Goal: Task Accomplishment & Management: Use online tool/utility

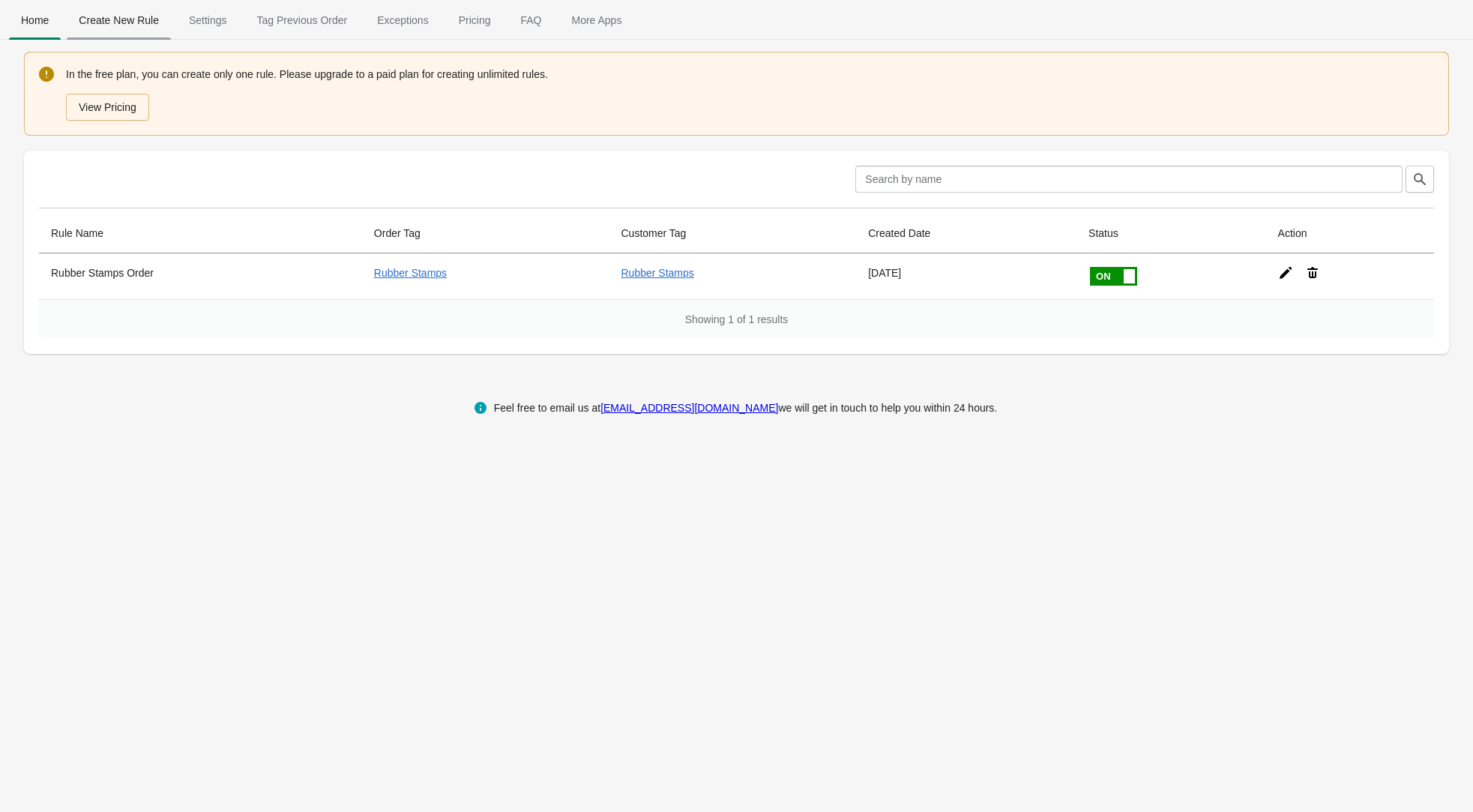
click at [118, 24] on span "Create New Rule" at bounding box center [119, 20] width 104 height 27
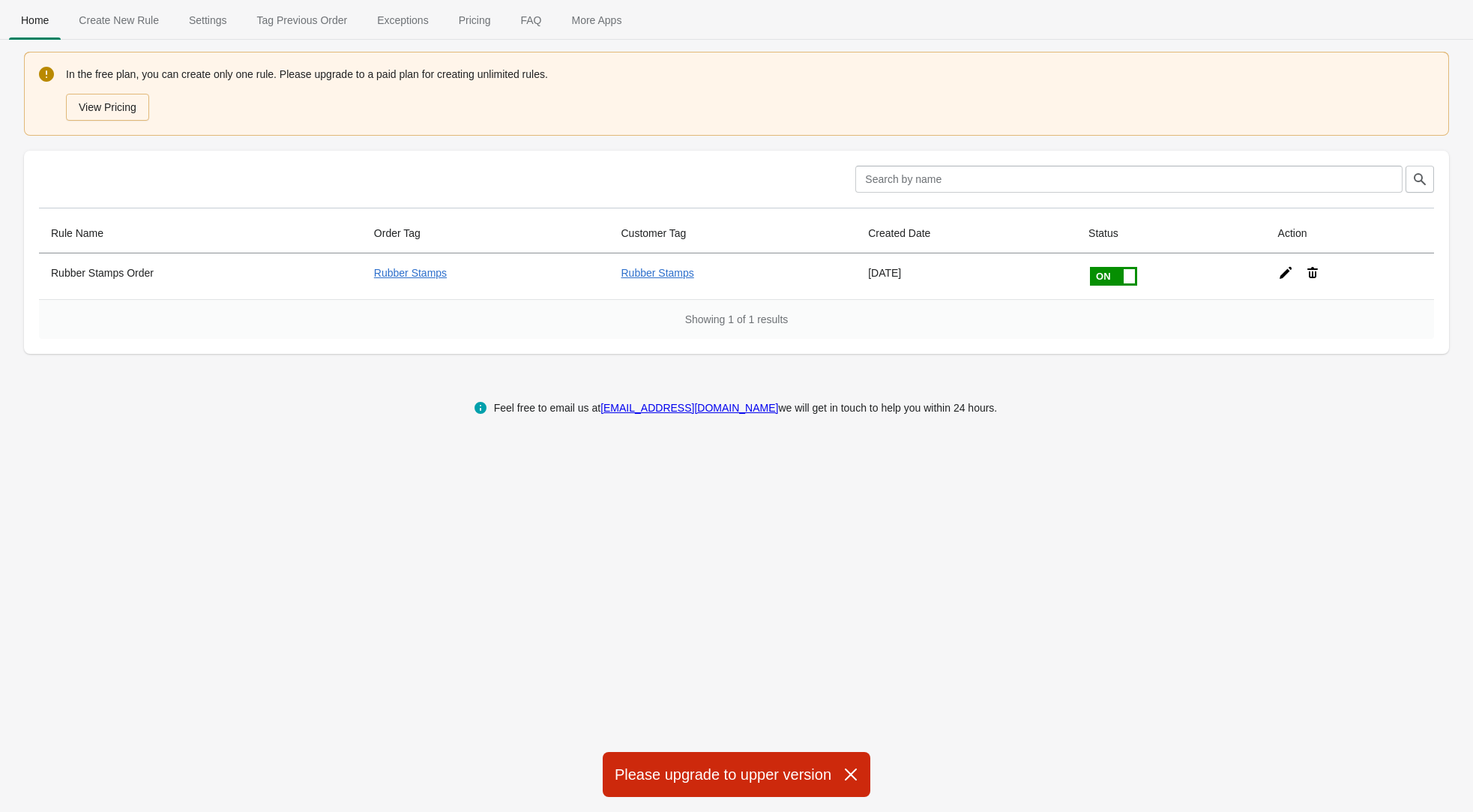
click at [273, 444] on div "Home Create New Rule Settings Tag Previous Order Exceptions Pricing FAQ More Ap…" at bounding box center [736, 406] width 1473 height 812
click at [130, 107] on button "View Pricing" at bounding box center [107, 108] width 83 height 27
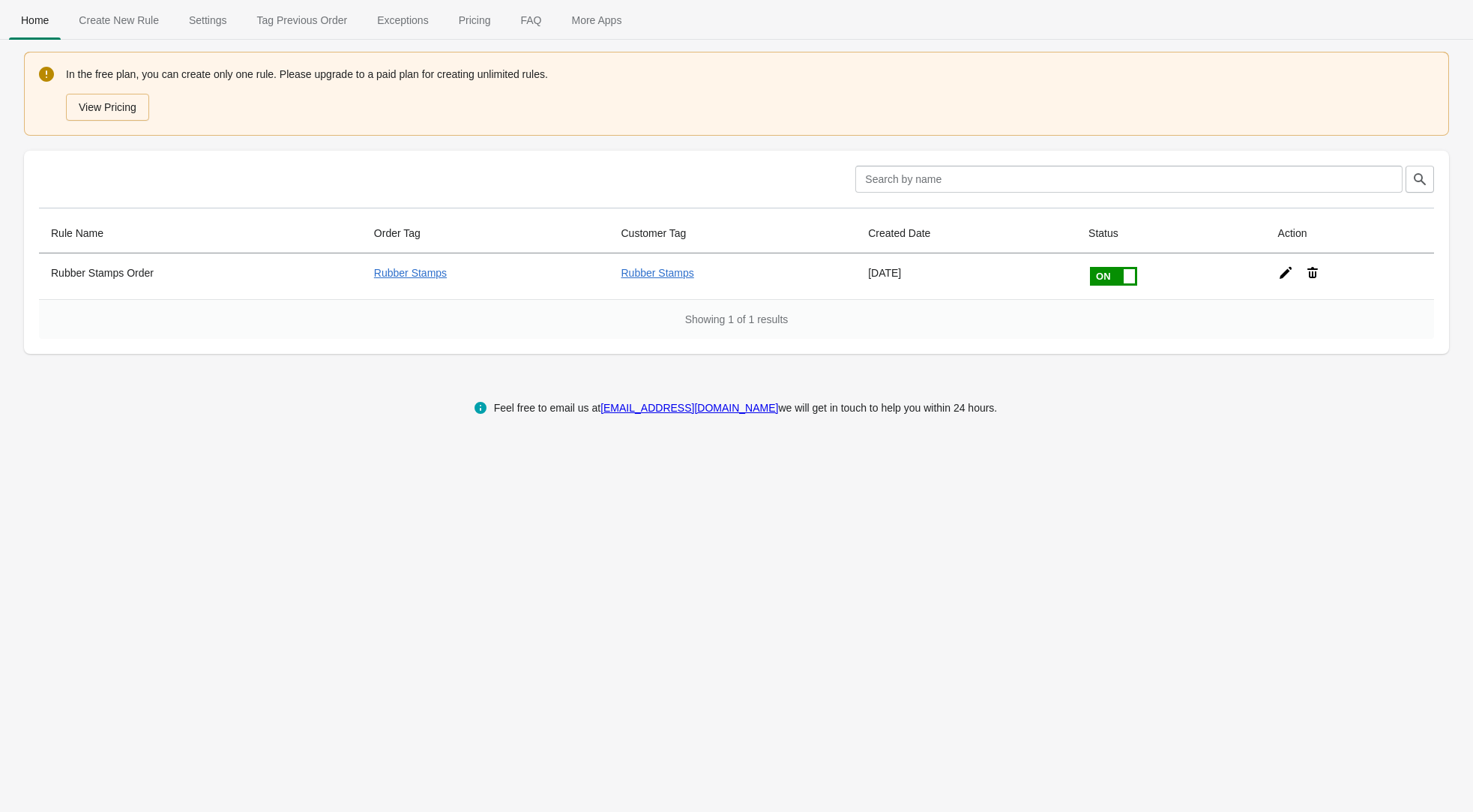
click at [226, 442] on div "Home Create New Rule Settings Tag Previous Order Exceptions Pricing FAQ More Ap…" at bounding box center [736, 406] width 1473 height 812
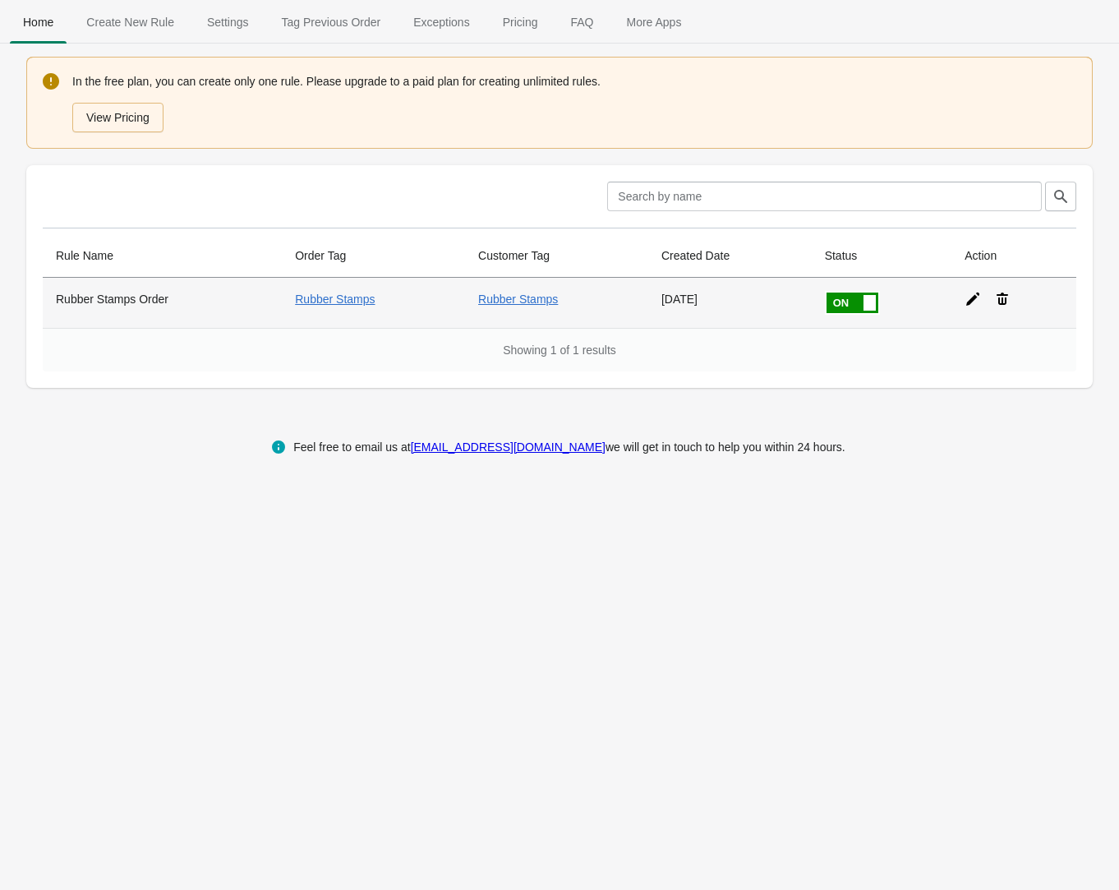
click at [970, 302] on icon at bounding box center [972, 298] width 13 height 13
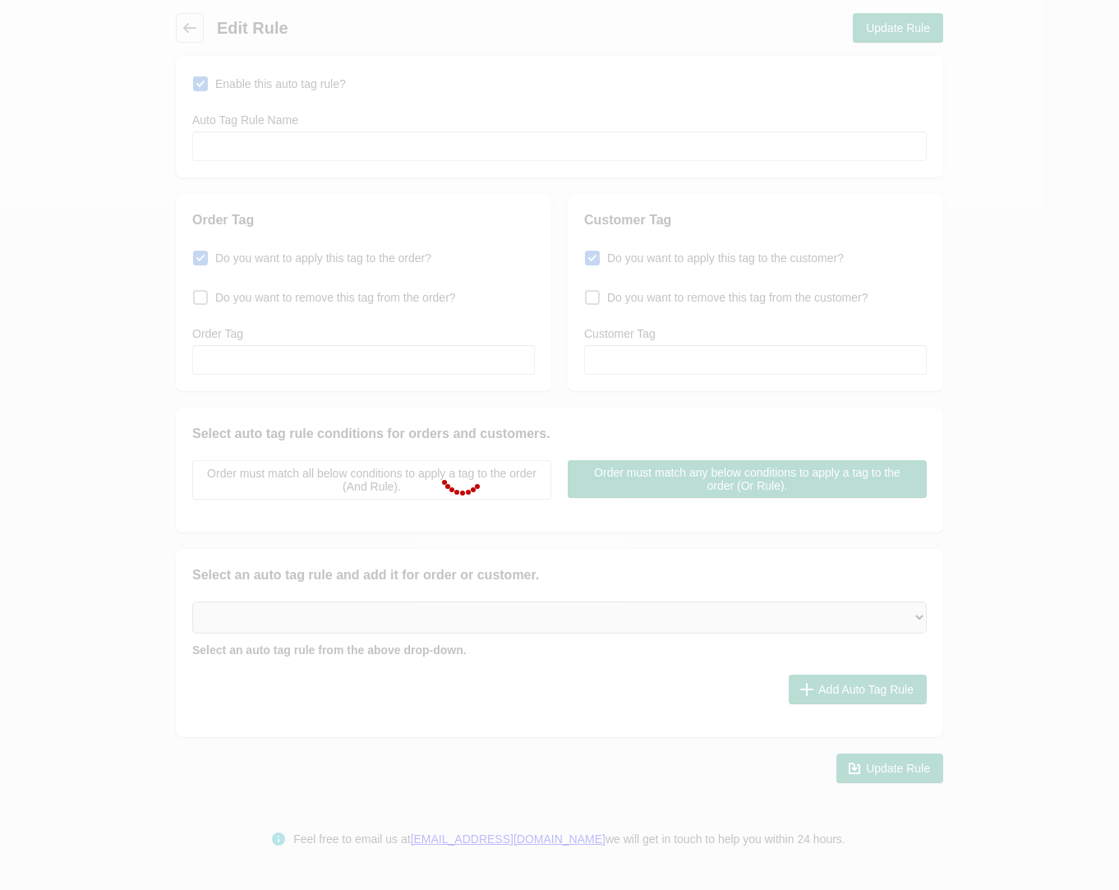
type input "Rubber Stamps Order"
checkbox input "true"
type input "Rubber Stamps"
checkbox input "true"
type input "Rubber Stamps"
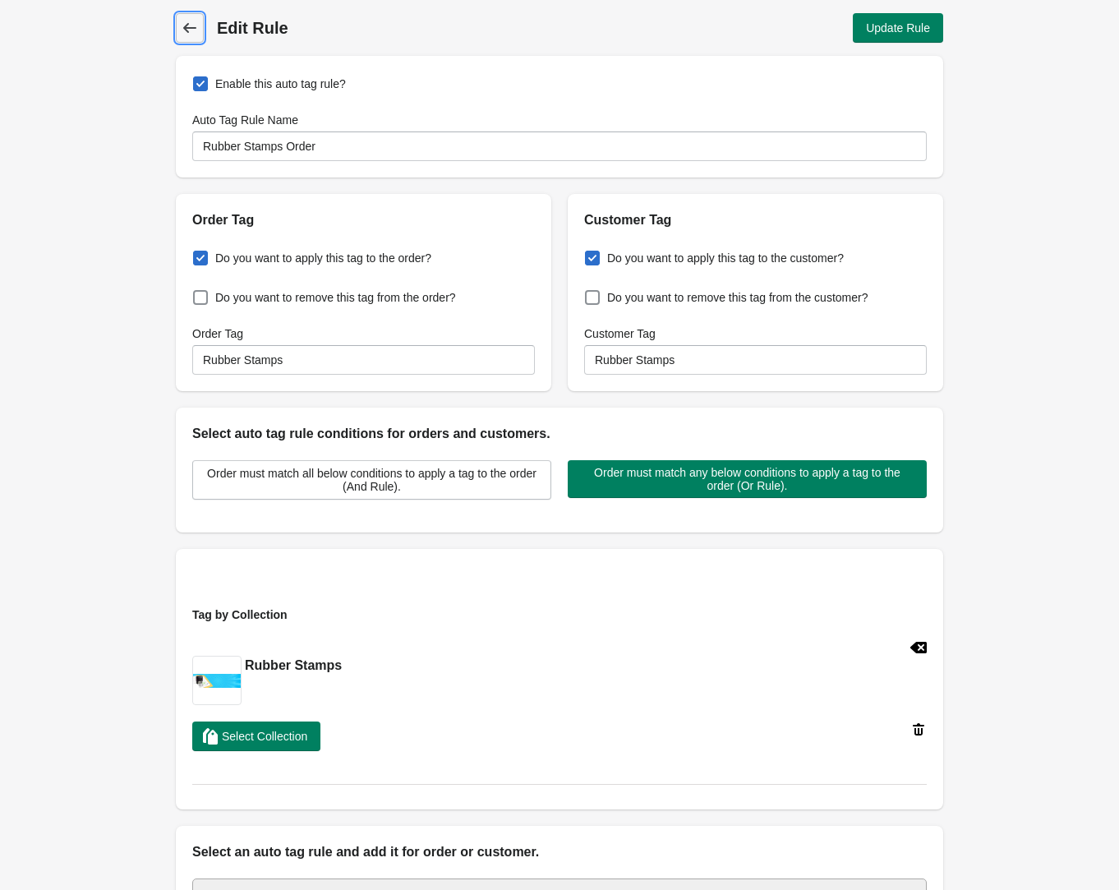
click at [185, 27] on icon at bounding box center [189, 28] width 13 height 10
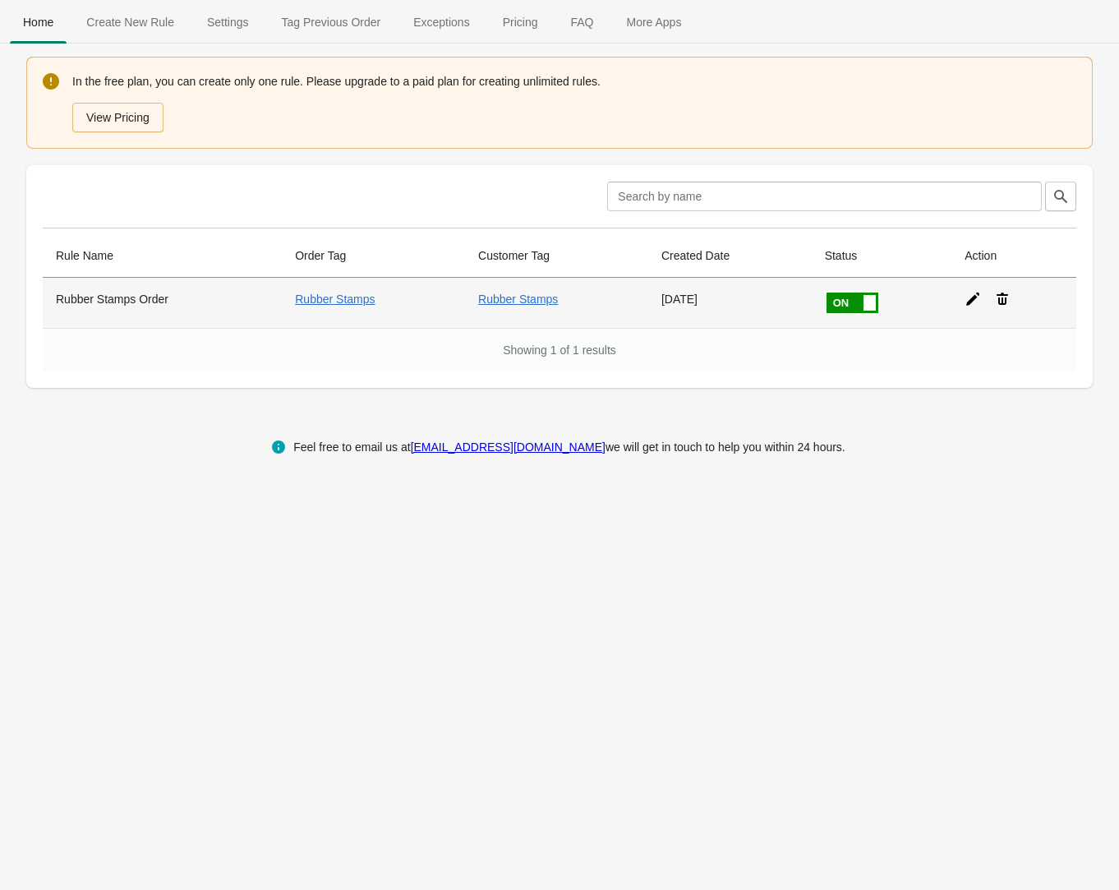
click at [1001, 299] on icon at bounding box center [1003, 298] width 12 height 12
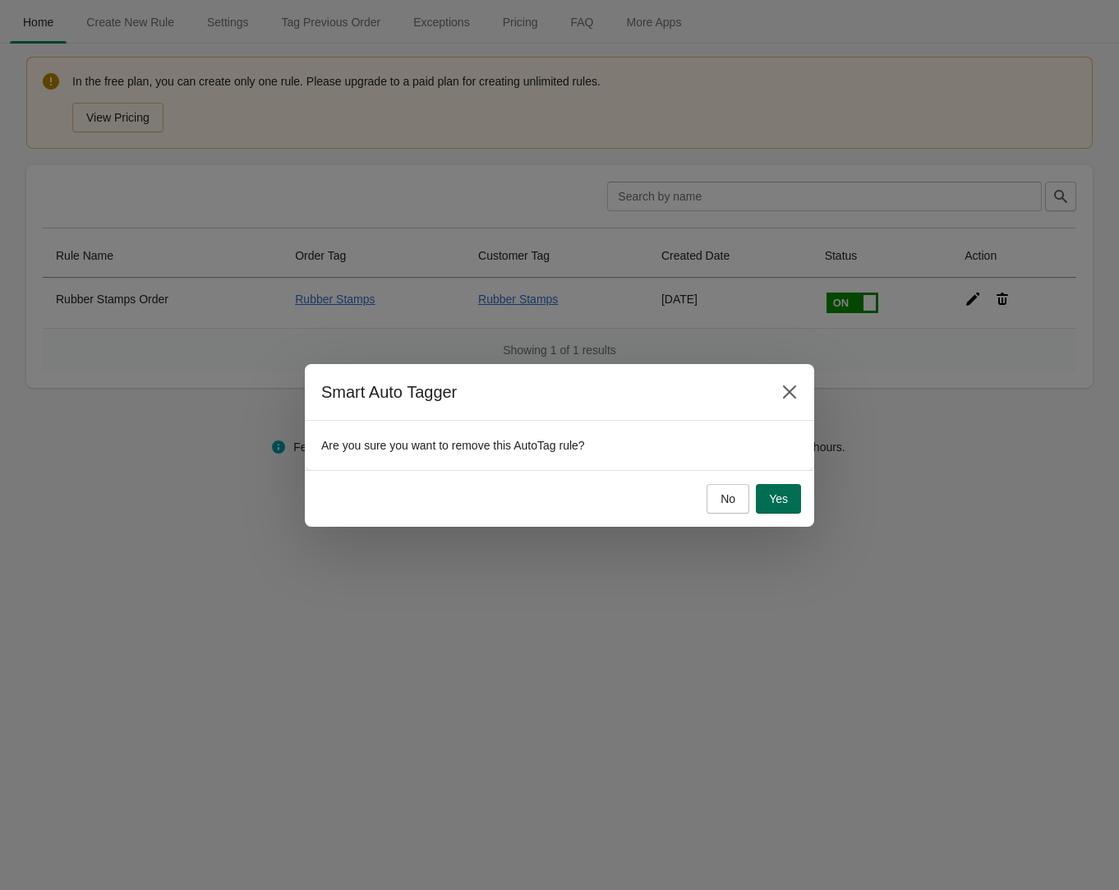
click at [785, 508] on button "Yes" at bounding box center [778, 499] width 45 height 30
